Goal: Use online tool/utility: Use online tool/utility

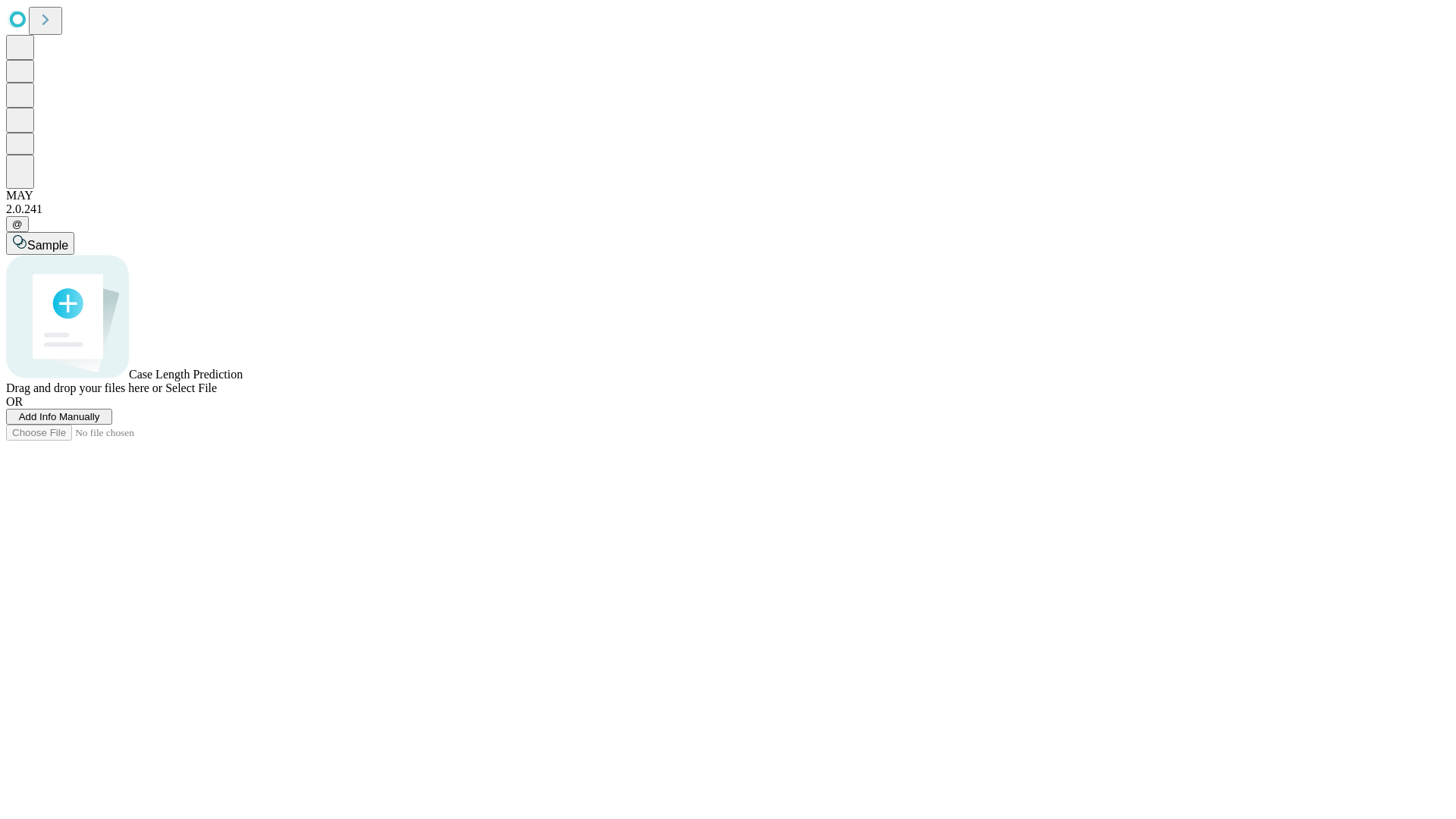
click at [217, 395] on span "Select File" at bounding box center [191, 387] width 52 height 13
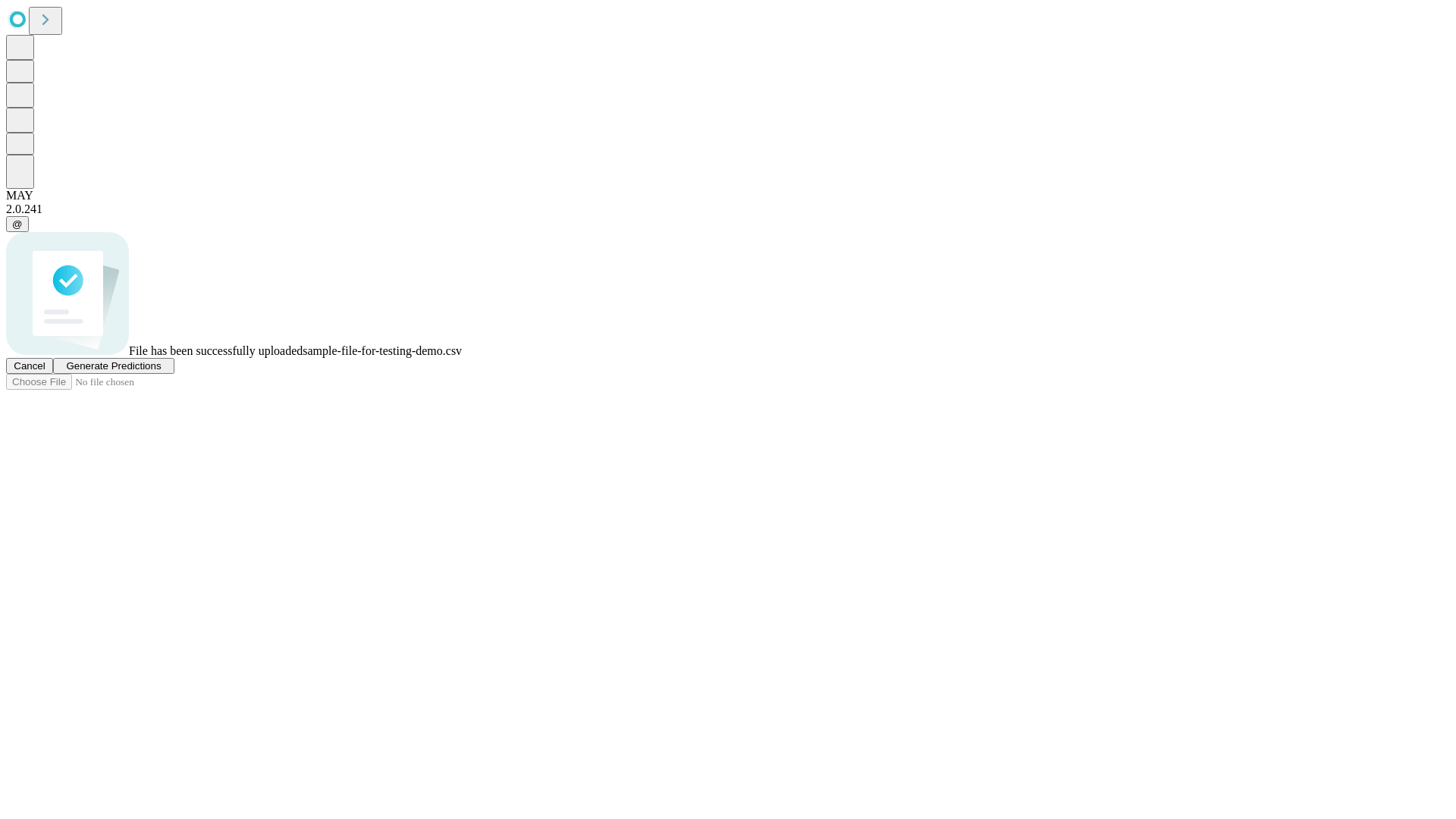
click at [161, 372] on span "Generate Predictions" at bounding box center [113, 367] width 95 height 12
